Goal: Download file/media

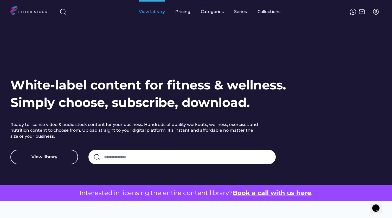
click at [159, 13] on div "View Library" at bounding box center [152, 12] width 26 height 6
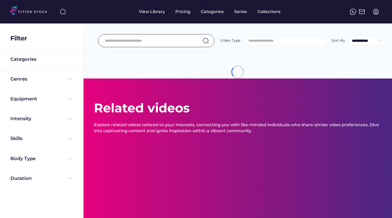
select select
select select "**********"
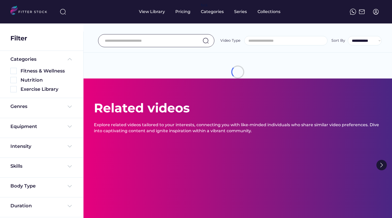
scroll to position [7, 0]
select select "**********"
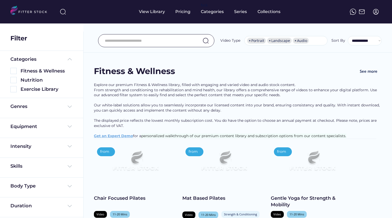
click at [376, 12] on img at bounding box center [376, 12] width 6 height 6
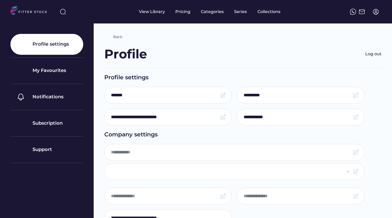
type input "*******"
select select "**********"
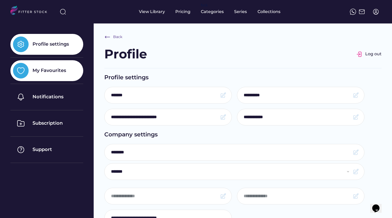
click at [52, 72] on div "My Favourites" at bounding box center [50, 70] width 34 height 7
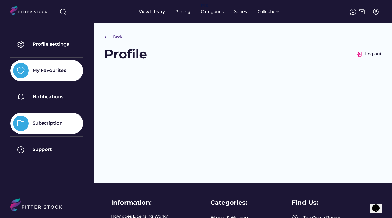
click at [54, 119] on div "Subscription" at bounding box center [46, 123] width 73 height 21
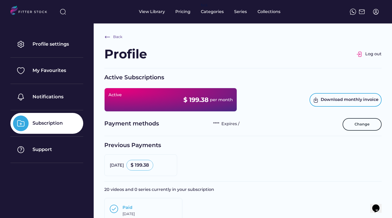
click at [158, 106] on div "Active $ 199.38 per month" at bounding box center [170, 100] width 133 height 24
click at [210, 95] on div "$ 199.38 per month" at bounding box center [208, 99] width 49 height 9
click at [175, 108] on div "Active Oct 25, 2025 $ 199.38 per month" at bounding box center [170, 100] width 133 height 24
click at [110, 94] on div "Active" at bounding box center [115, 95] width 13 height 6
click at [122, 104] on div "Oct 25, 2025" at bounding box center [117, 104] width 16 height 7
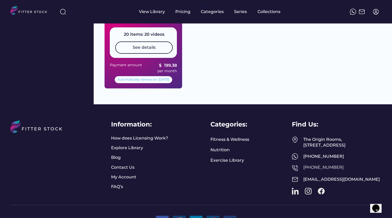
scroll to position [194, 0]
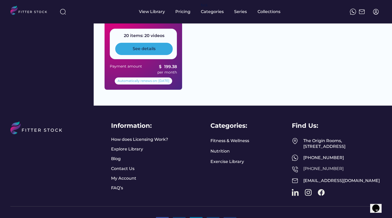
click at [135, 51] on div "See details" at bounding box center [144, 49] width 58 height 12
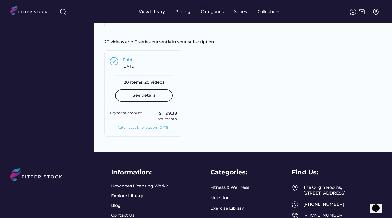
scroll to position [147, 0]
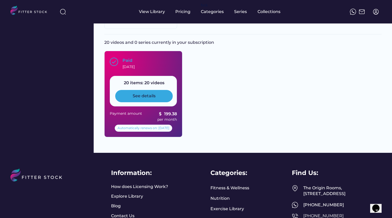
click at [140, 98] on div "See details" at bounding box center [144, 96] width 58 height 12
click at [146, 61] on div "Paid September 25, 2025" at bounding box center [149, 64] width 53 height 12
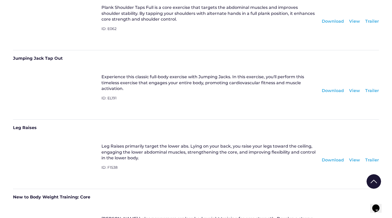
scroll to position [399, 0]
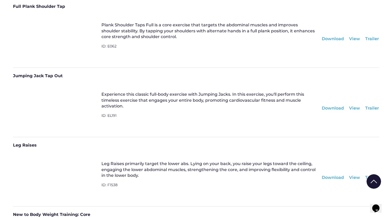
click at [329, 40] on div "Download" at bounding box center [333, 39] width 22 height 6
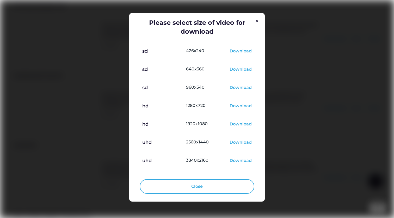
click at [245, 160] on div "Download" at bounding box center [240, 161] width 22 height 6
click at [257, 22] on img at bounding box center [257, 21] width 6 height 6
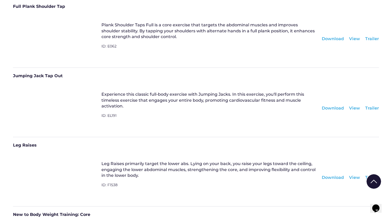
click at [328, 110] on div "Download" at bounding box center [333, 108] width 22 height 6
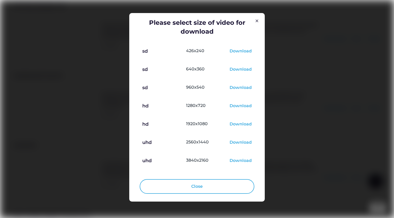
click at [238, 161] on div "Download" at bounding box center [240, 161] width 22 height 6
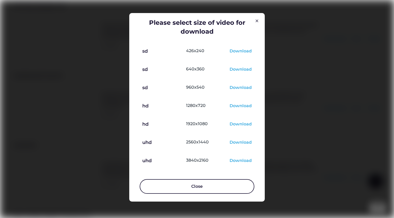
click at [211, 185] on button "Close" at bounding box center [197, 186] width 115 height 15
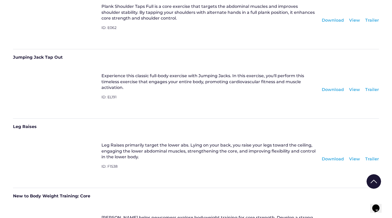
scroll to position [425, 0]
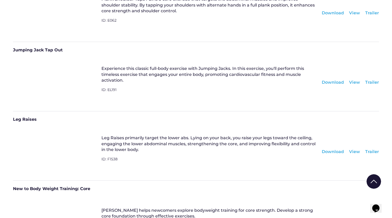
click at [326, 150] on div "Download" at bounding box center [333, 152] width 22 height 6
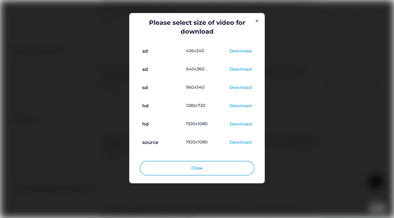
click at [239, 123] on div "Download" at bounding box center [240, 124] width 22 height 6
click at [152, 164] on button "Close" at bounding box center [197, 168] width 115 height 15
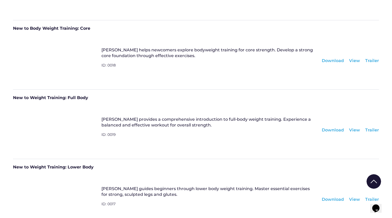
scroll to position [589, 0]
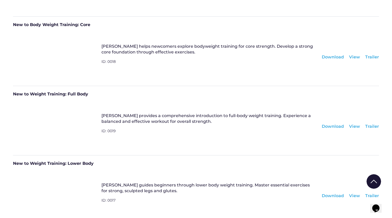
click at [329, 58] on div "Download" at bounding box center [333, 57] width 22 height 6
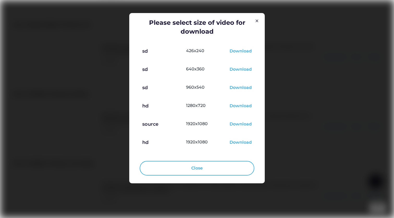
click at [236, 141] on div "Download" at bounding box center [240, 142] width 22 height 6
click at [221, 171] on button "Close" at bounding box center [197, 168] width 115 height 15
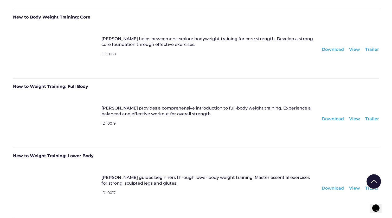
scroll to position [596, 0]
click at [333, 118] on div "Download" at bounding box center [333, 119] width 22 height 6
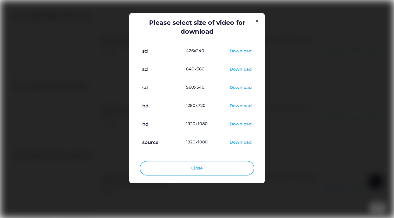
click at [236, 124] on div "Download" at bounding box center [240, 124] width 22 height 6
click at [204, 166] on button "Close" at bounding box center [197, 168] width 115 height 15
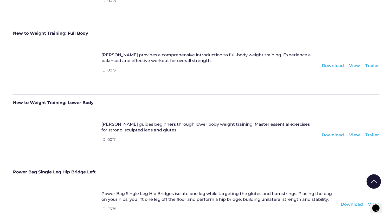
scroll to position [654, 0]
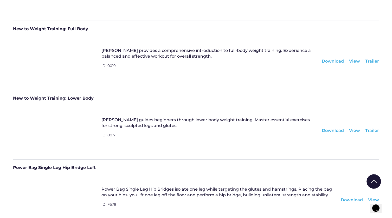
click at [331, 129] on div "Download" at bounding box center [333, 131] width 22 height 6
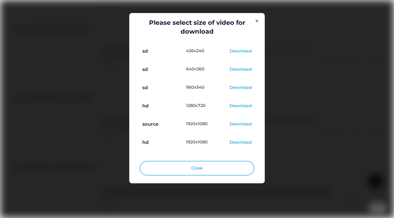
click at [245, 143] on div "Download" at bounding box center [240, 142] width 22 height 6
click at [221, 172] on button "Close" at bounding box center [197, 168] width 115 height 15
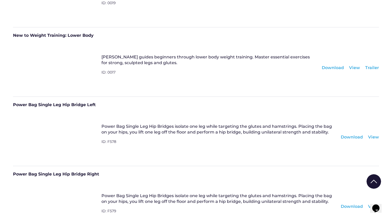
scroll to position [728, 0]
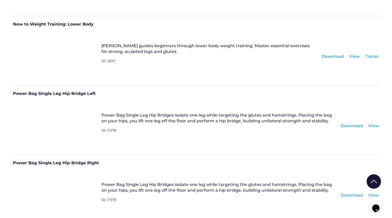
click at [348, 126] on div "Download" at bounding box center [352, 126] width 22 height 6
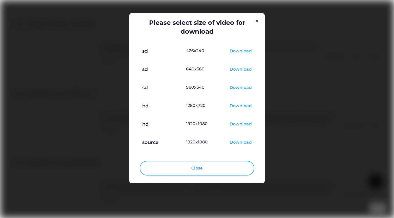
click at [237, 124] on div "Download" at bounding box center [240, 124] width 22 height 6
click at [215, 167] on button "Close" at bounding box center [197, 168] width 115 height 15
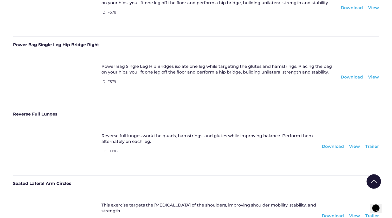
scroll to position [845, 0]
click at [354, 78] on div "Download" at bounding box center [352, 78] width 22 height 6
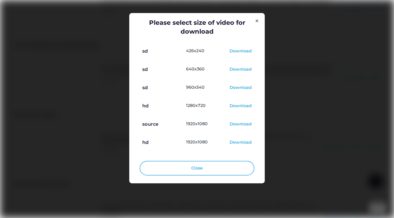
click at [246, 144] on div "Download" at bounding box center [240, 142] width 22 height 6
click at [151, 167] on button "Close" at bounding box center [197, 168] width 115 height 15
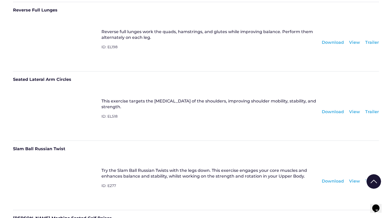
scroll to position [946, 0]
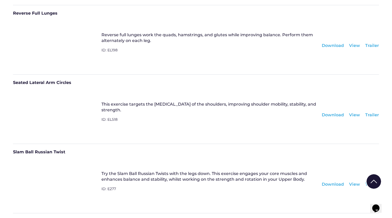
click at [328, 48] on div "Download" at bounding box center [333, 46] width 22 height 6
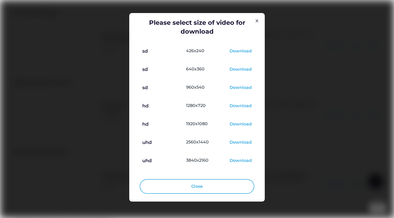
click at [242, 160] on div "Download" at bounding box center [240, 161] width 22 height 6
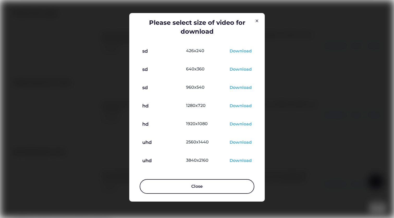
click at [224, 187] on button "Close" at bounding box center [197, 186] width 115 height 15
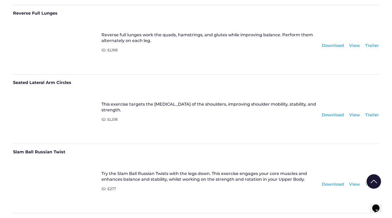
click at [334, 114] on div "Download" at bounding box center [333, 115] width 22 height 6
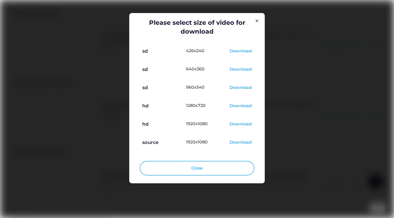
click at [242, 124] on div "Download" at bounding box center [240, 124] width 22 height 6
click at [174, 172] on button "Close" at bounding box center [197, 168] width 115 height 15
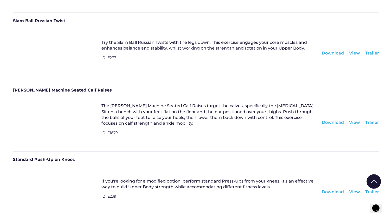
scroll to position [1080, 0]
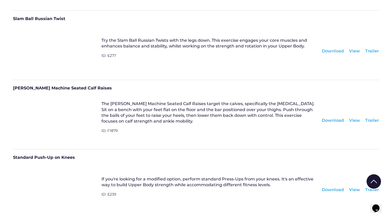
click at [332, 51] on div "Download" at bounding box center [333, 51] width 22 height 6
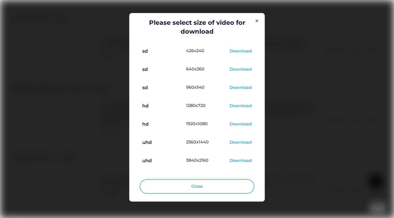
click at [244, 160] on div "Download" at bounding box center [240, 161] width 22 height 6
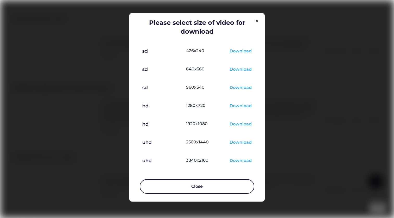
click at [220, 187] on button "Close" at bounding box center [197, 186] width 115 height 15
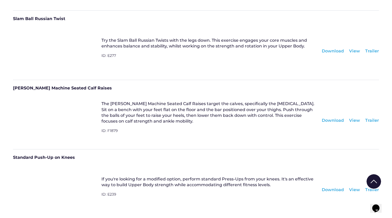
click at [331, 121] on div "Download" at bounding box center [333, 120] width 22 height 6
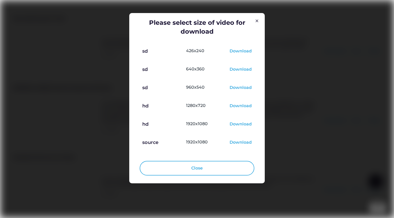
click at [244, 123] on div "Download" at bounding box center [240, 124] width 22 height 6
click at [205, 168] on button "Close" at bounding box center [197, 168] width 115 height 15
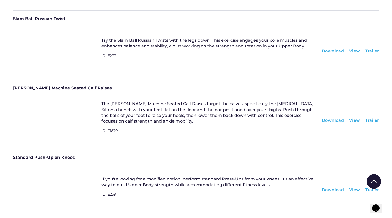
scroll to position [1149, 0]
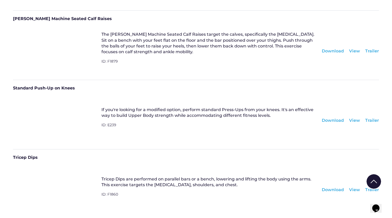
click at [337, 120] on div "Download" at bounding box center [333, 120] width 22 height 6
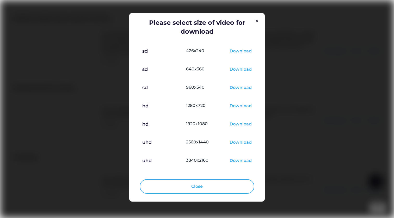
click at [245, 162] on div "Download" at bounding box center [240, 161] width 22 height 6
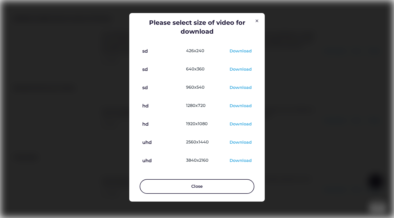
click at [216, 184] on button "Close" at bounding box center [197, 186] width 115 height 15
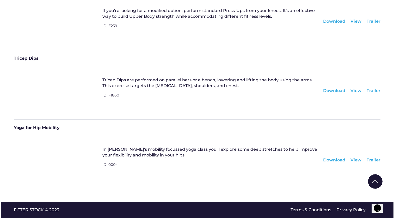
scroll to position [1248, 0]
click at [337, 90] on div "Download" at bounding box center [333, 91] width 22 height 6
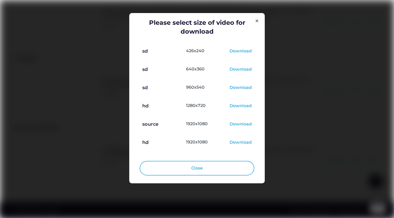
click at [240, 143] on div "Download" at bounding box center [240, 142] width 22 height 6
click at [170, 165] on button "Close" at bounding box center [197, 168] width 115 height 15
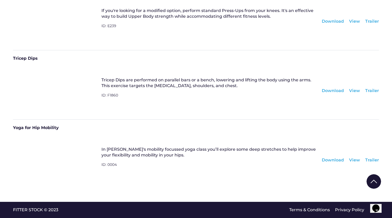
click at [339, 159] on div "Download" at bounding box center [333, 160] width 22 height 6
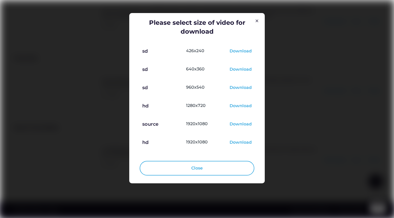
click at [240, 142] on div "Download" at bounding box center [240, 142] width 22 height 6
